Goal: Check status: Check status

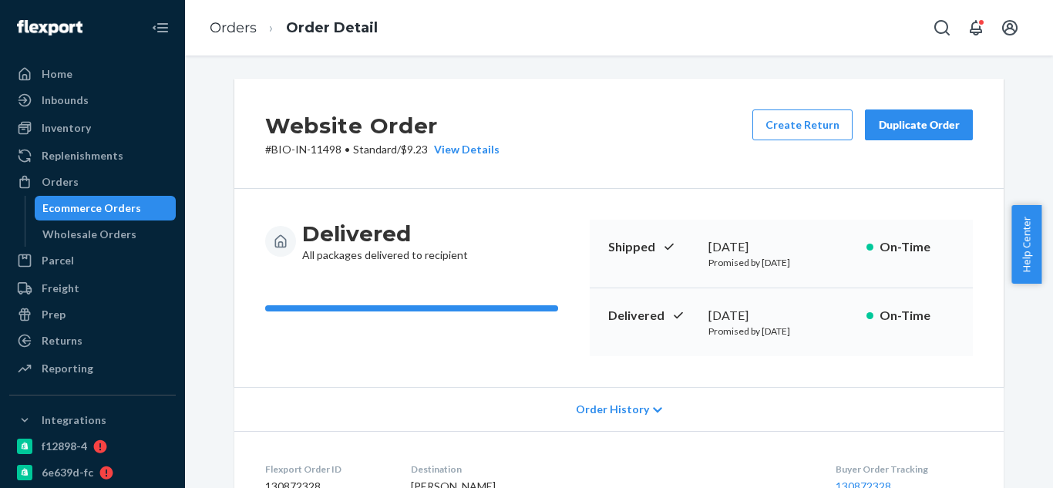
scroll to position [385, 0]
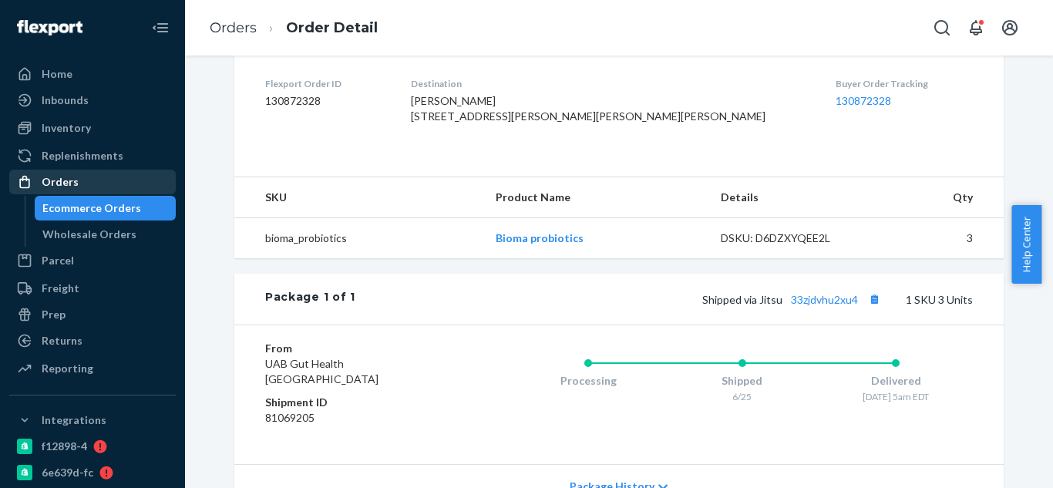
click at [109, 189] on div "Orders" at bounding box center [92, 182] width 163 height 22
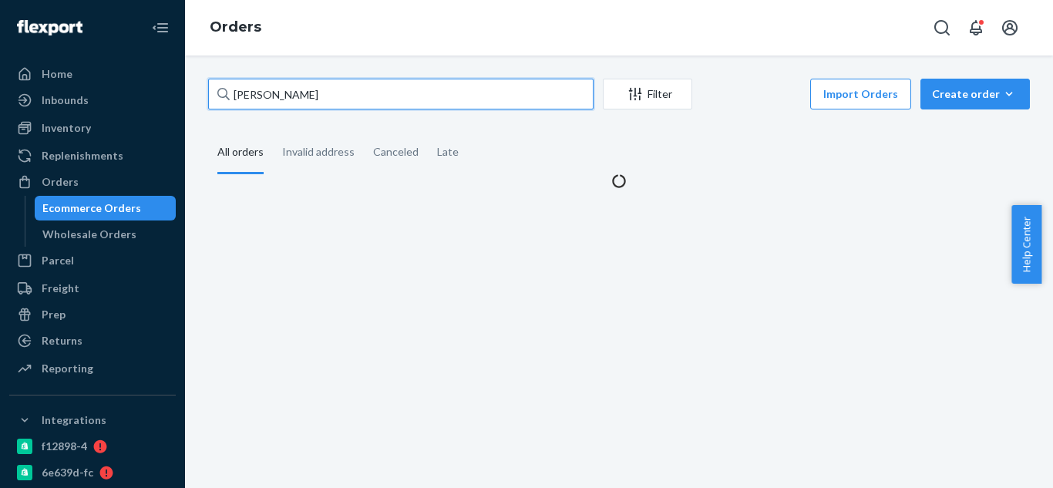
click at [421, 99] on input "[PERSON_NAME]" at bounding box center [400, 94] width 385 height 31
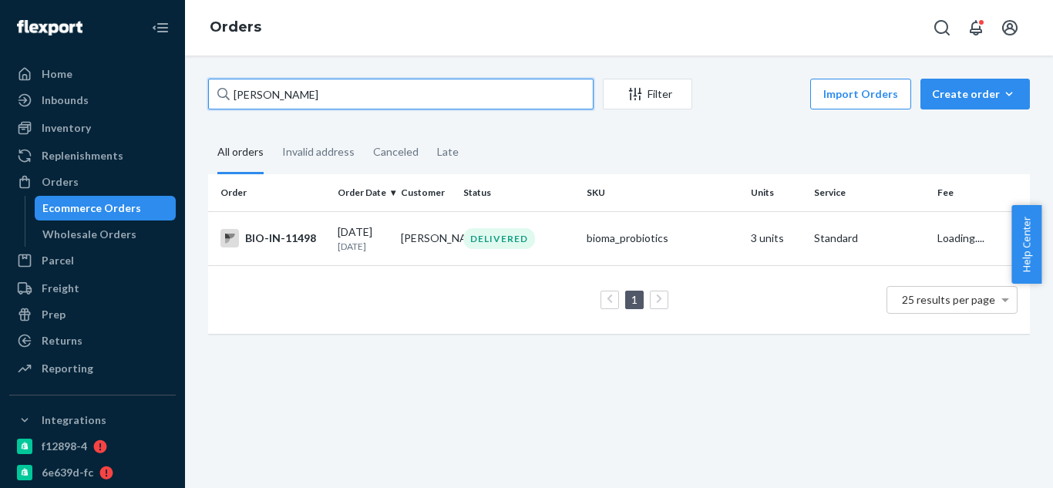
click at [421, 99] on input "[PERSON_NAME]" at bounding box center [400, 94] width 385 height 31
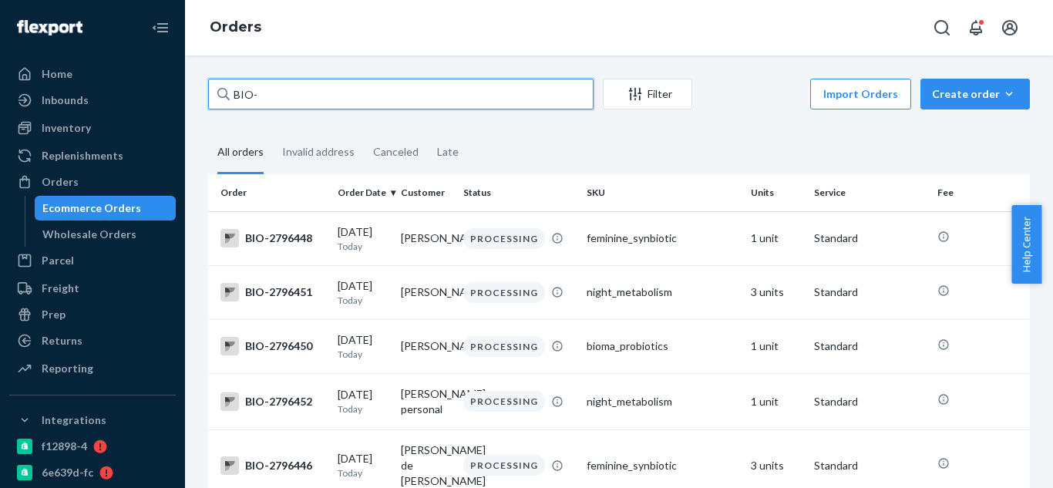
paste input "2725609"
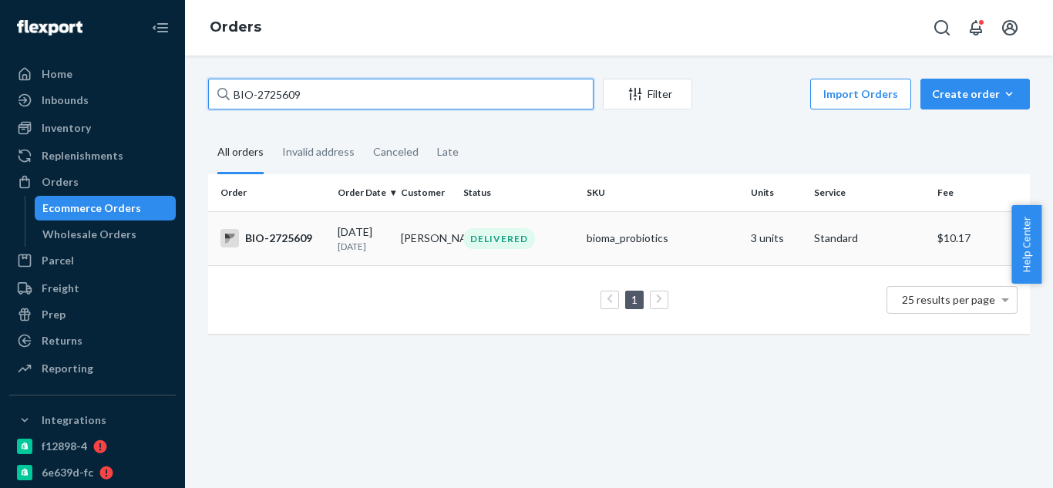
type input "BIO-2725609"
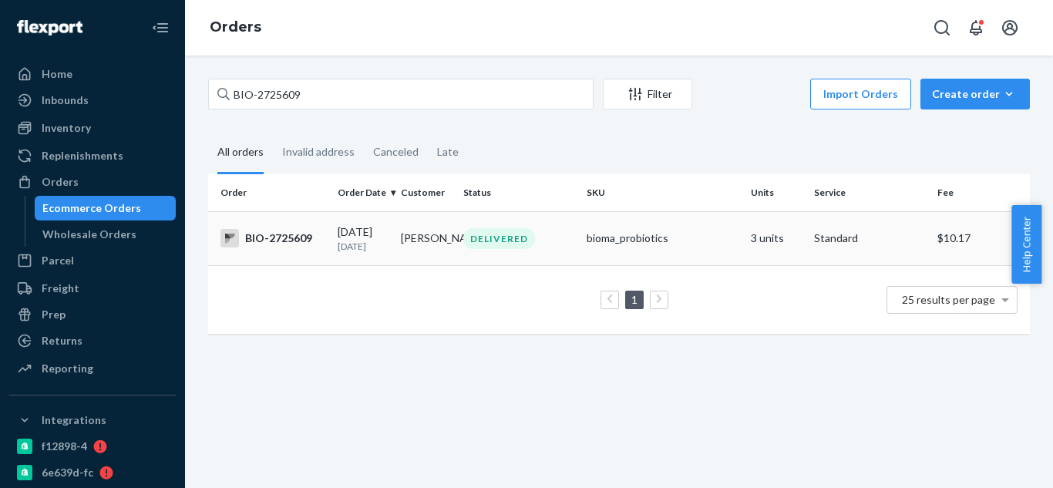
click at [279, 234] on div "BIO-2725609" at bounding box center [272, 238] width 105 height 18
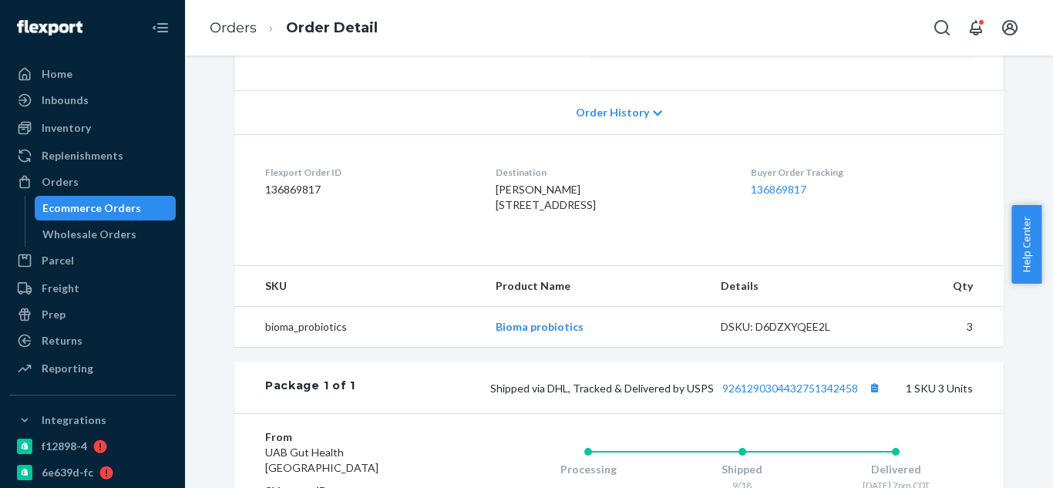
scroll to position [385, 0]
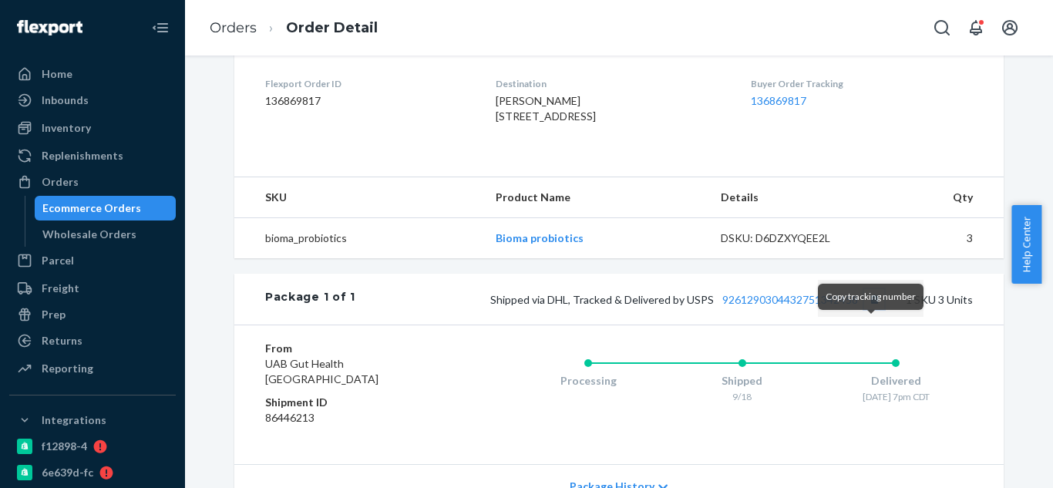
click at [875, 309] on button "Copy tracking number" at bounding box center [874, 299] width 20 height 20
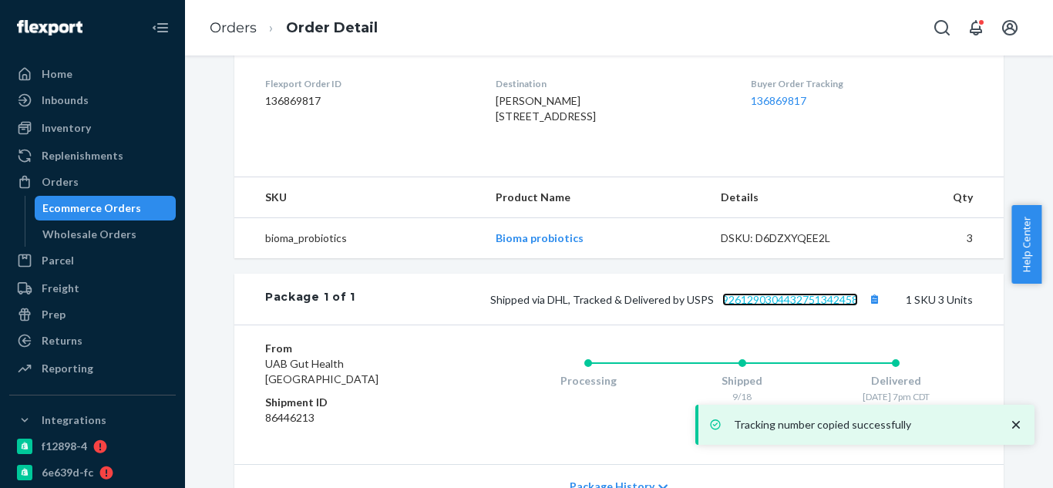
click at [824, 306] on link "9261290304432751342458" at bounding box center [790, 299] width 136 height 13
click at [868, 309] on button "Copy tracking number" at bounding box center [874, 299] width 20 height 20
